Goal: Check status: Check status

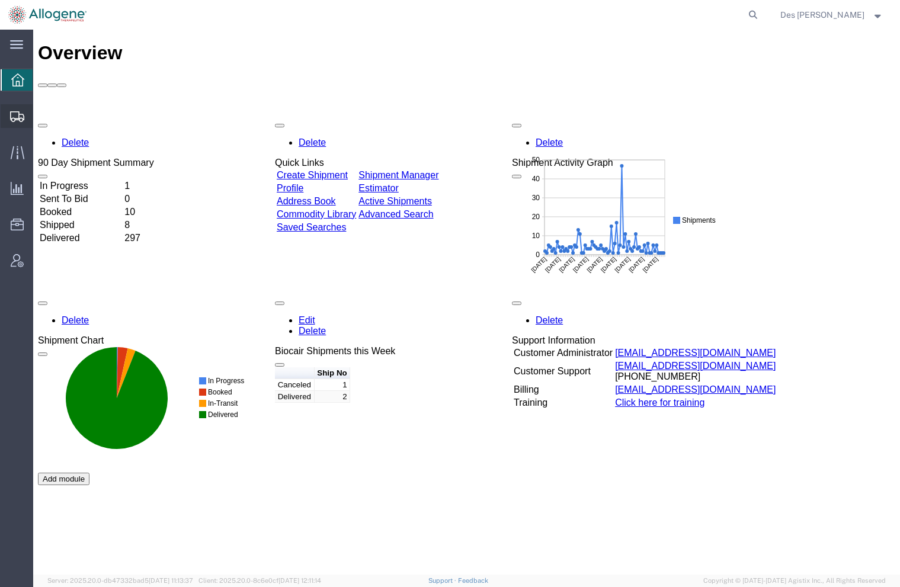
click at [41, 114] on span "Shipments" at bounding box center [37, 116] width 8 height 24
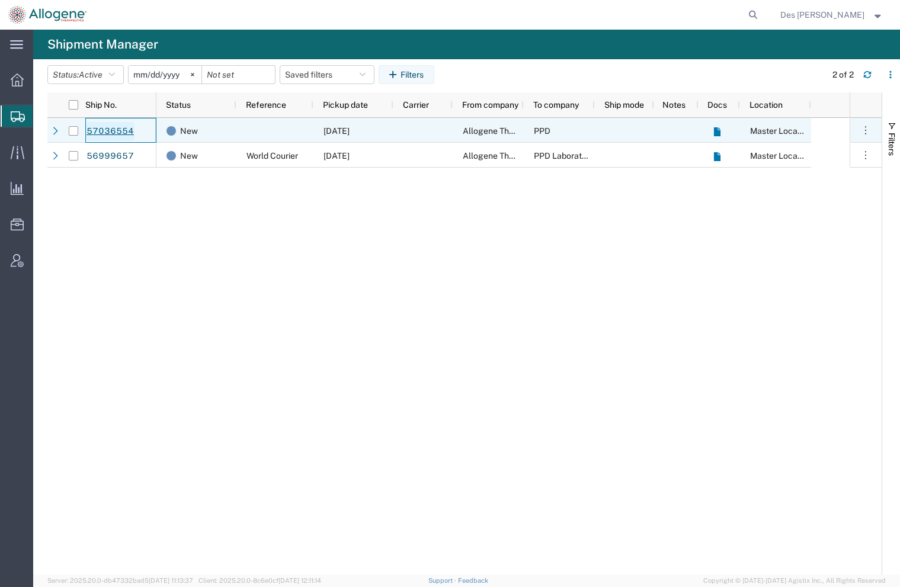
click at [119, 127] on link "57036554" at bounding box center [110, 131] width 49 height 19
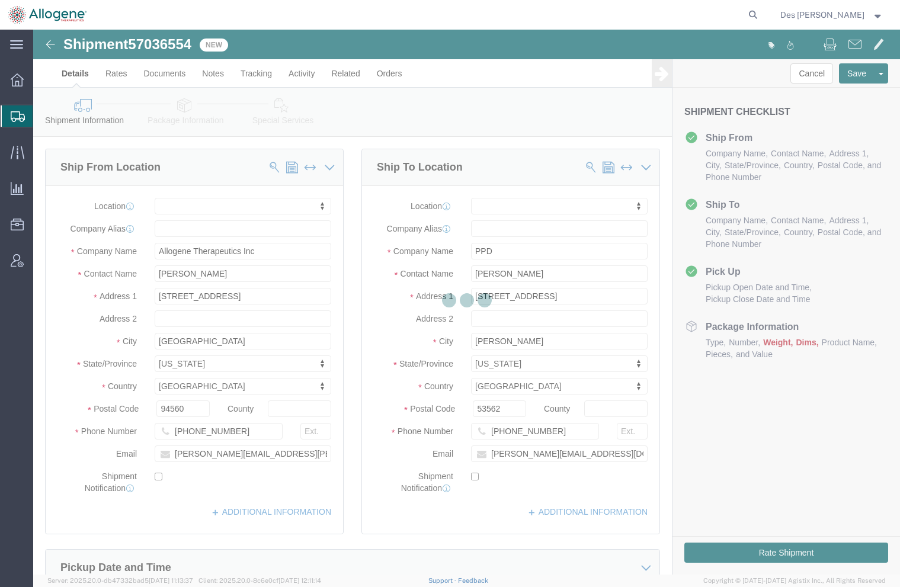
select select
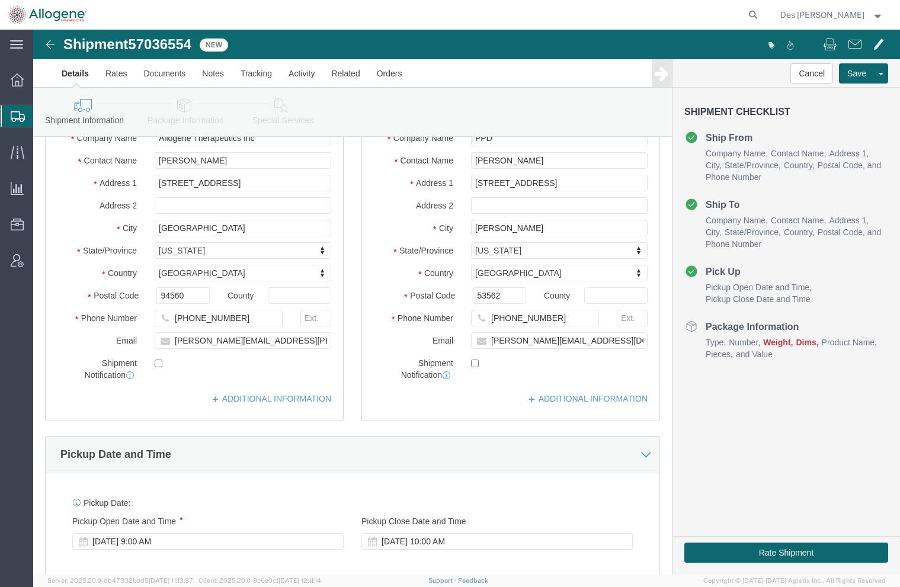
scroll to position [567, 0]
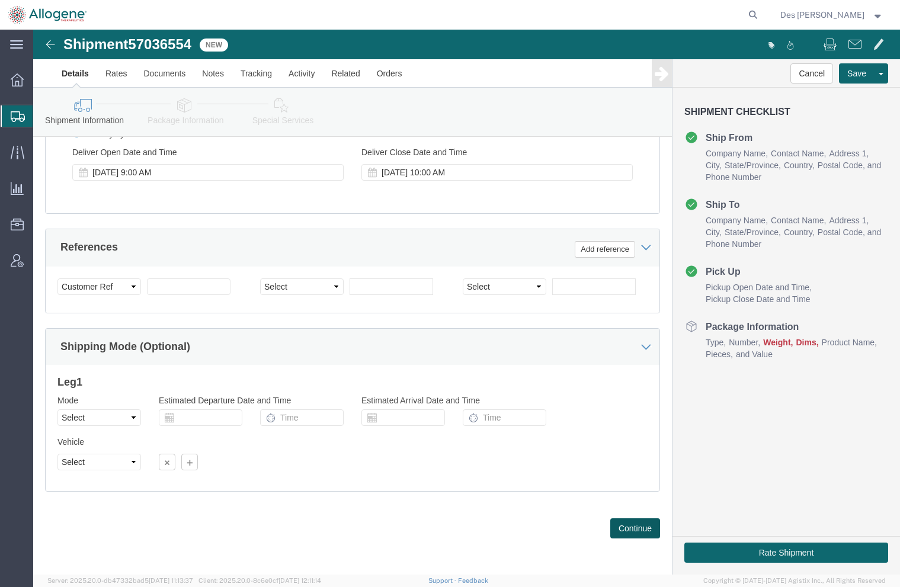
click button "Continue"
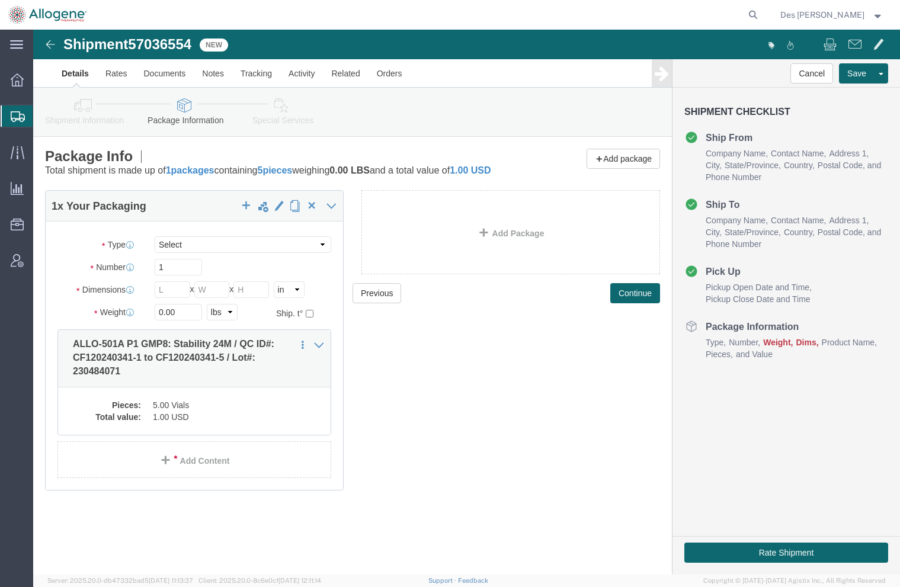
click link "Details"
